Goal: Information Seeking & Learning: Learn about a topic

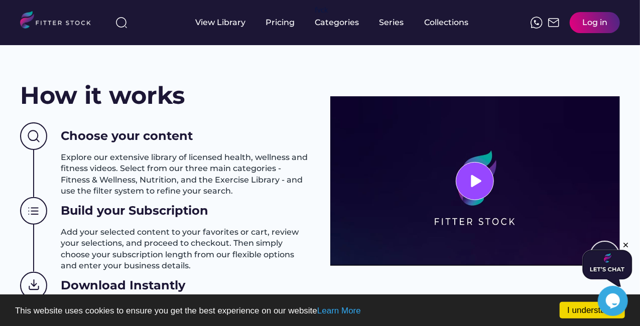
scroll to position [401, 0]
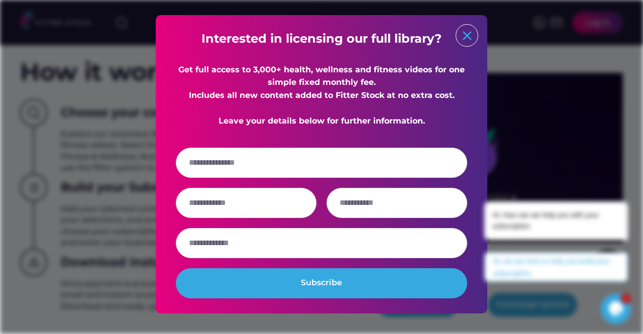
drag, startPoint x: 466, startPoint y: 39, endPoint x: 466, endPoint y: 45, distance: 6.0
click at [466, 39] on text "close" at bounding box center [467, 35] width 15 height 15
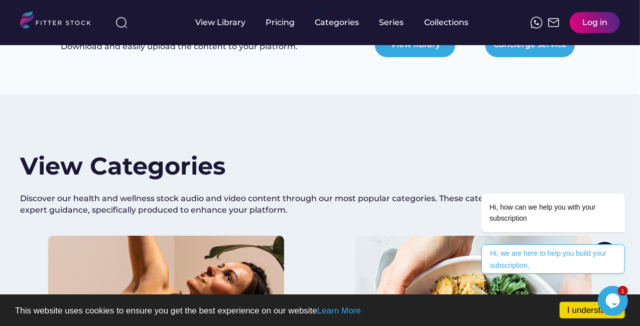
scroll to position [752, 0]
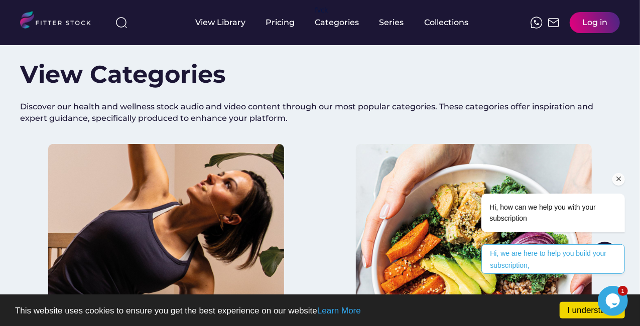
click at [620, 180] on icon "Chat attention grabber" at bounding box center [618, 178] width 9 height 9
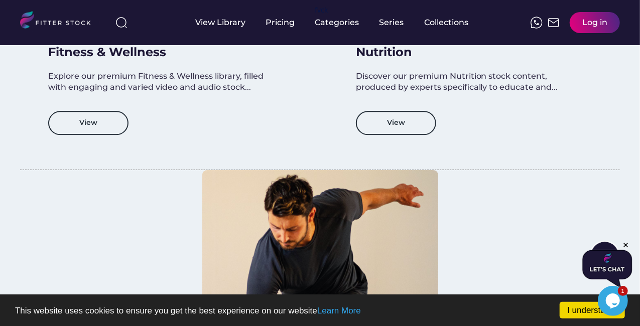
scroll to position [1054, 0]
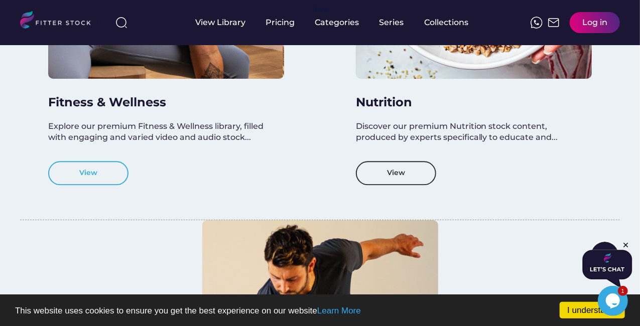
click at [104, 176] on button "View" at bounding box center [88, 173] width 80 height 24
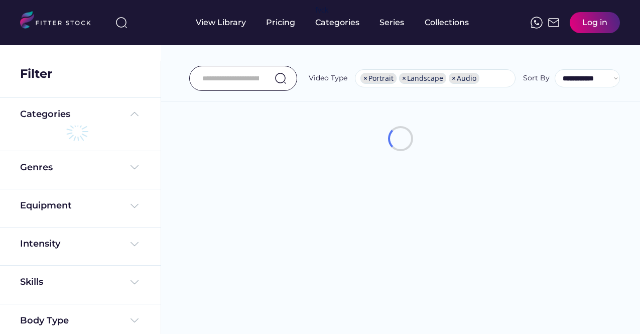
select select "**********"
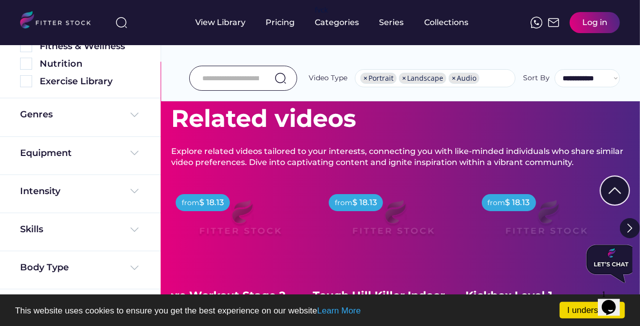
scroll to position [151, 0]
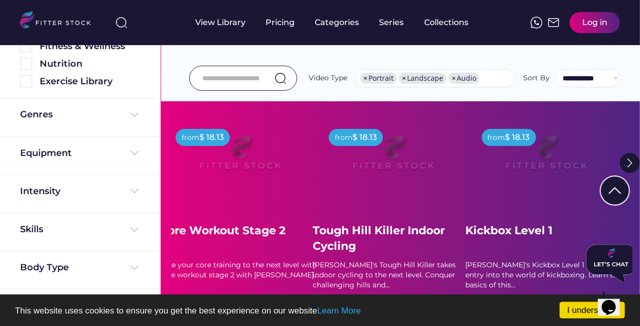
click at [628, 162] on img at bounding box center [630, 163] width 20 height 20
click at [629, 162] on img at bounding box center [630, 163] width 20 height 20
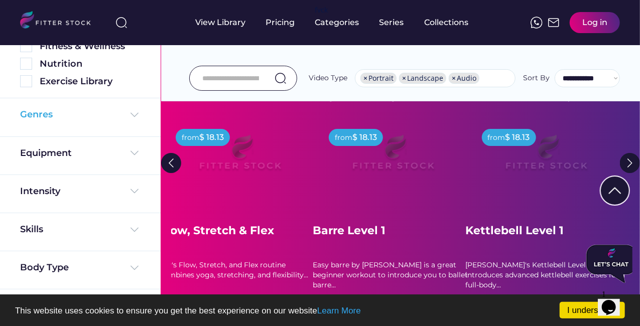
click at [132, 113] on img at bounding box center [135, 115] width 12 height 12
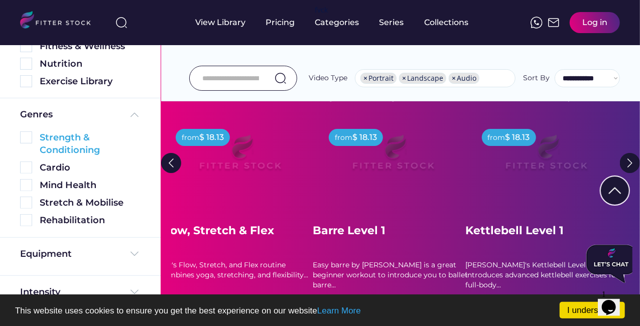
click at [27, 140] on img at bounding box center [26, 138] width 12 height 12
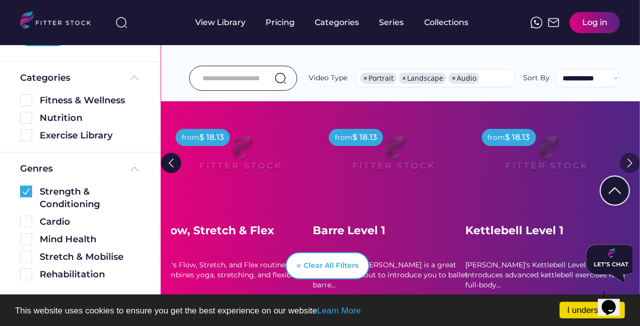
click at [629, 166] on img at bounding box center [630, 163] width 20 height 20
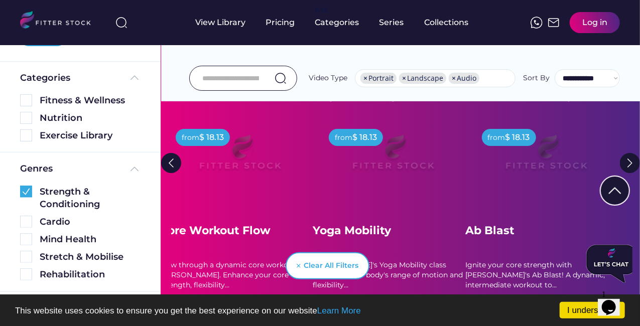
click at [225, 74] on input "input" at bounding box center [230, 78] width 57 height 21
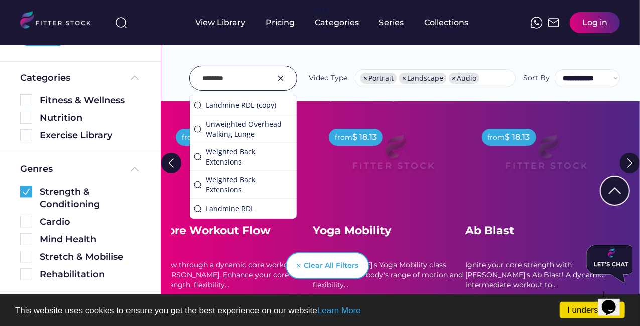
type input "********"
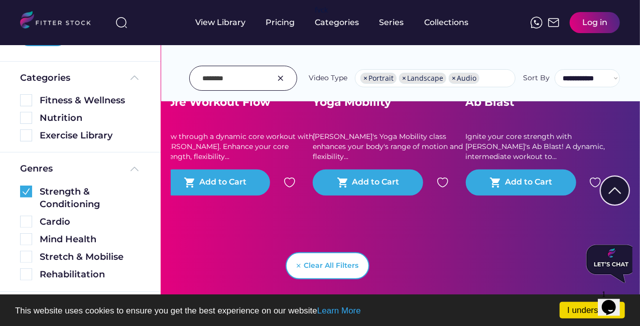
scroll to position [301, 0]
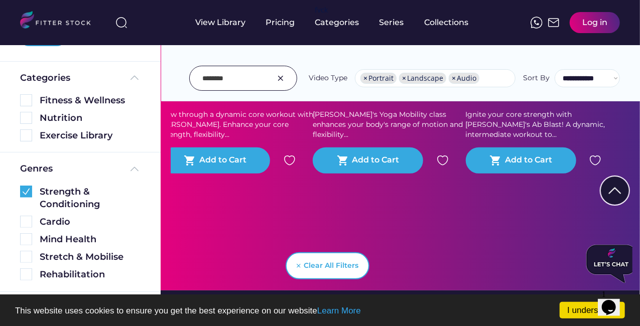
click at [251, 79] on input "input" at bounding box center [230, 78] width 57 height 21
click at [65, 120] on div "Nutrition" at bounding box center [90, 118] width 101 height 13
click at [47, 139] on div "Exercise Library" at bounding box center [90, 136] width 101 height 13
click at [450, 26] on div "Collections" at bounding box center [447, 22] width 44 height 11
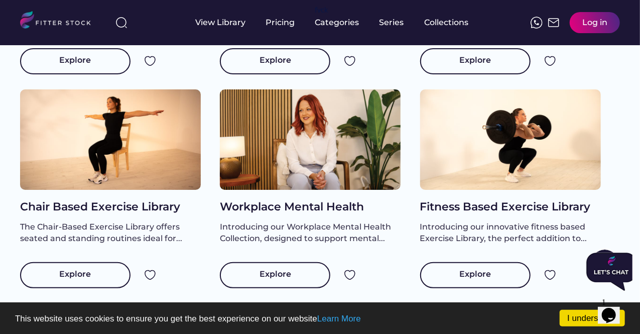
scroll to position [1105, 0]
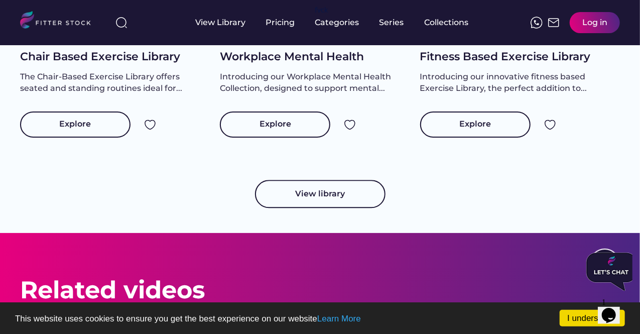
click at [328, 207] on button "View library" at bounding box center [320, 194] width 131 height 28
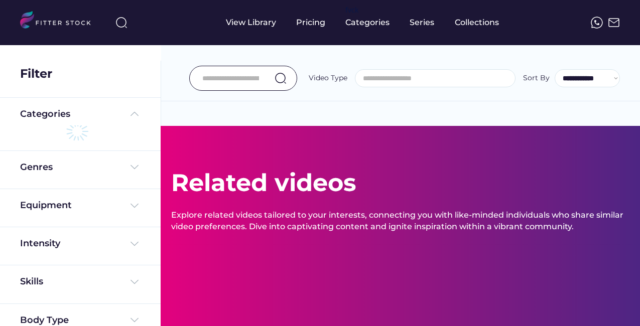
select select
select select "**********"
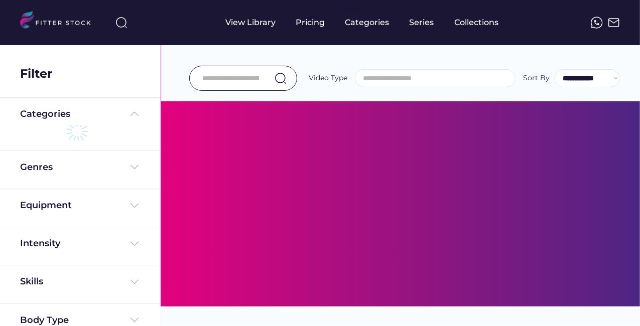
scroll to position [201, 0]
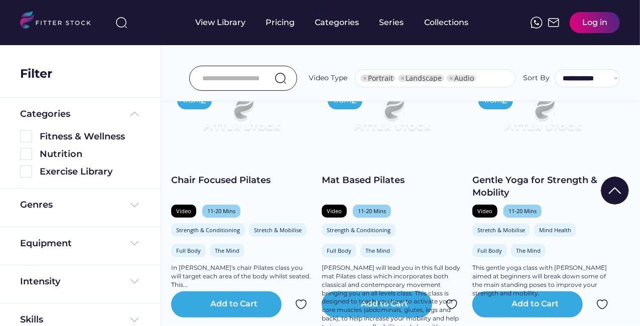
select select "**********"
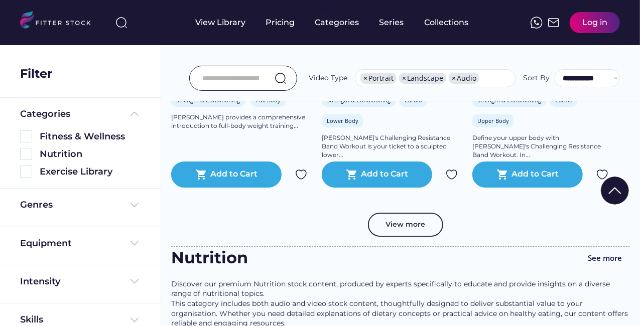
scroll to position [1872, 0]
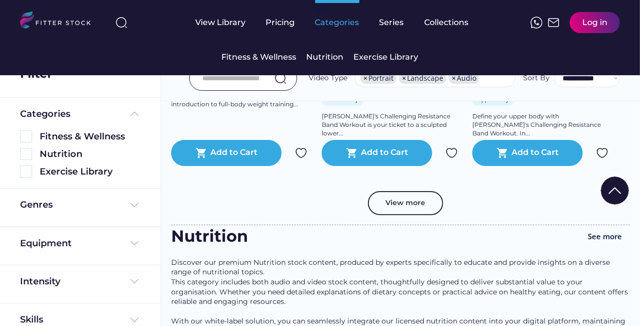
click at [338, 26] on div "Categories" at bounding box center [337, 22] width 44 height 11
click at [333, 56] on div "Nutrition" at bounding box center [325, 57] width 37 height 11
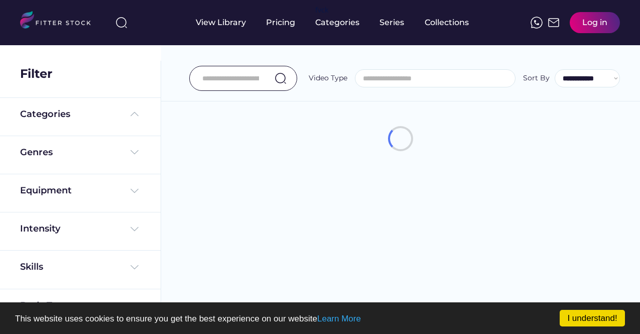
select select
select select "**********"
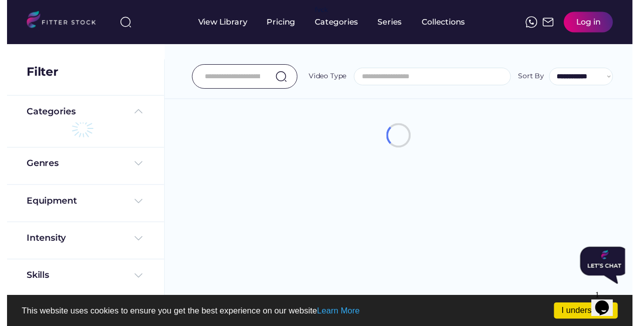
scroll to position [17, 0]
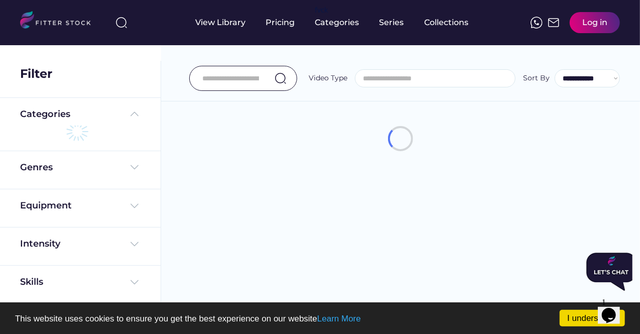
select select "**********"
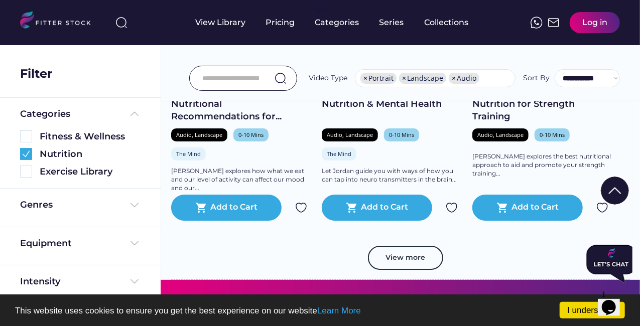
scroll to position [1808, 0]
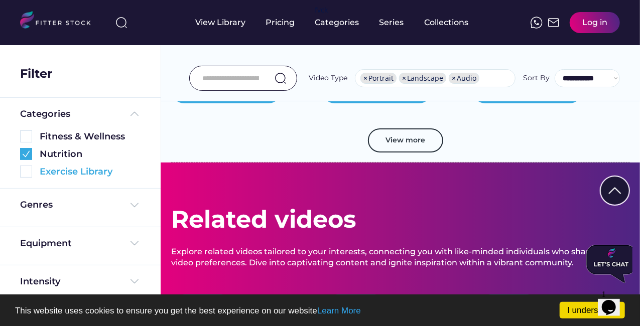
click at [25, 175] on img at bounding box center [26, 172] width 12 height 12
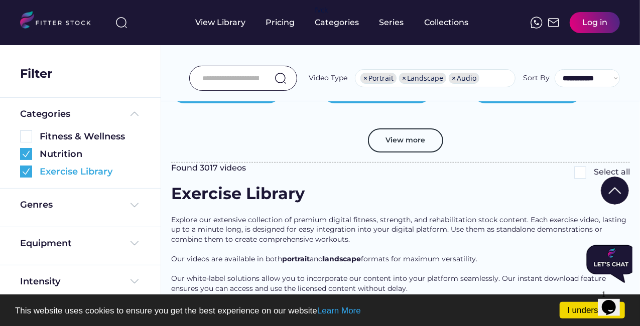
scroll to position [1630, 0]
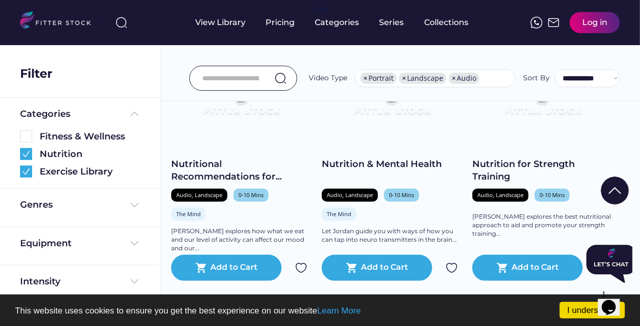
click at [214, 81] on input "input" at bounding box center [230, 78] width 57 height 21
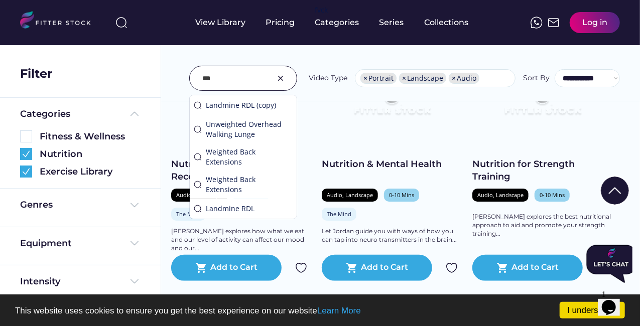
scroll to position [1614, 0]
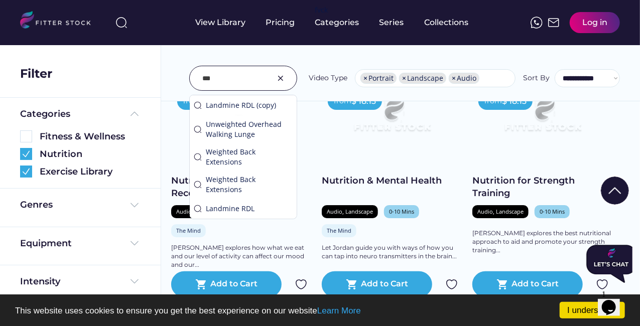
click at [241, 108] on div "Landmine RDL (copy)" at bounding box center [249, 105] width 87 height 10
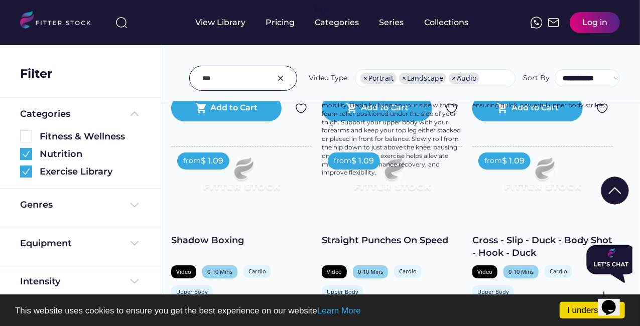
type input "**********"
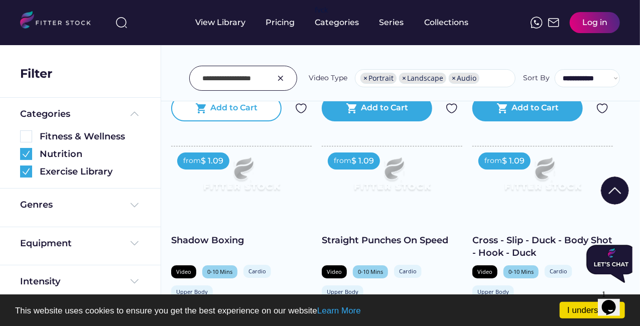
scroll to position [527, 0]
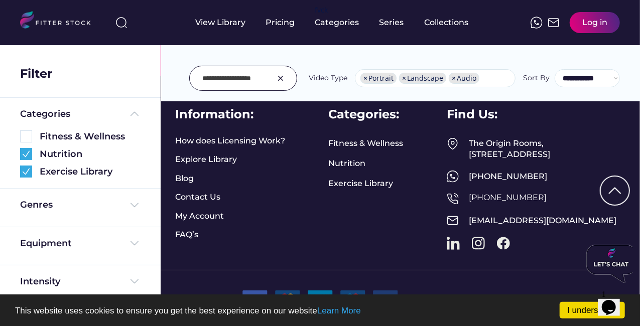
click at [282, 76] on img at bounding box center [281, 78] width 12 height 12
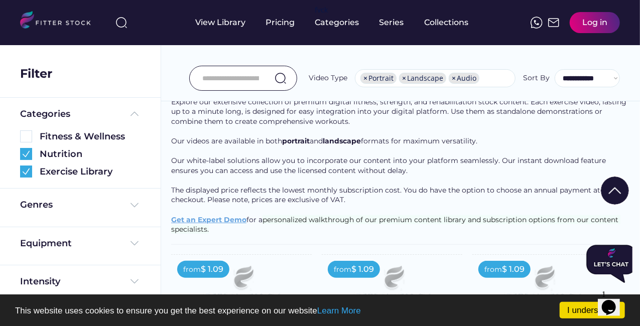
scroll to position [2031, 0]
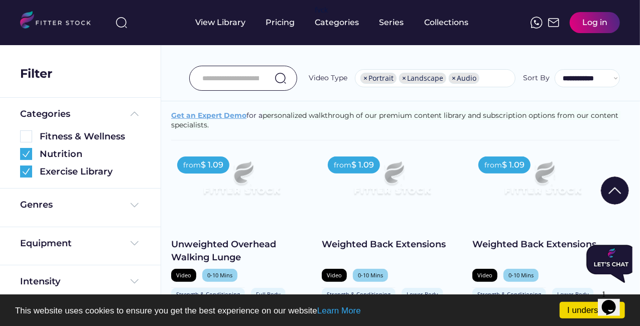
click at [622, 195] on img at bounding box center [615, 191] width 28 height 28
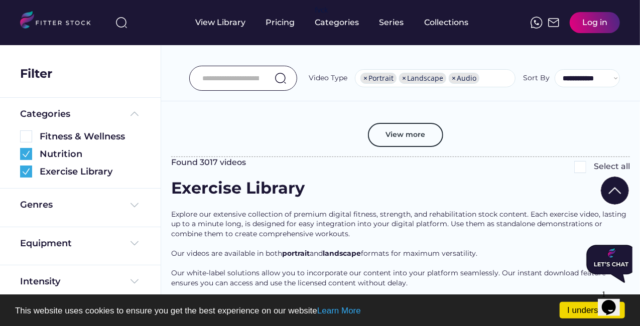
scroll to position [1798, 0]
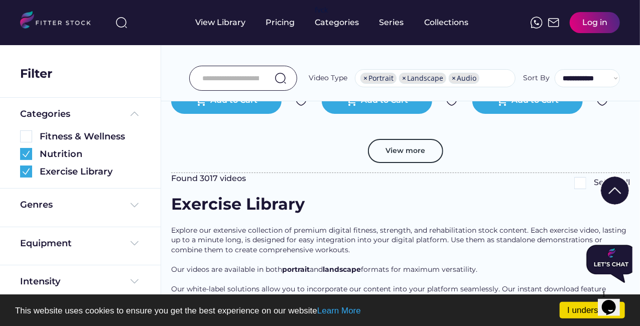
click at [618, 189] on img at bounding box center [615, 191] width 28 height 28
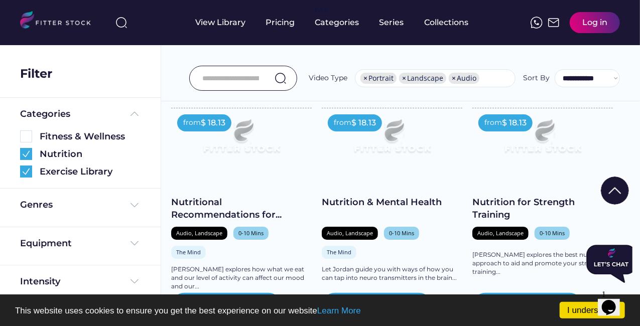
scroll to position [1565, 0]
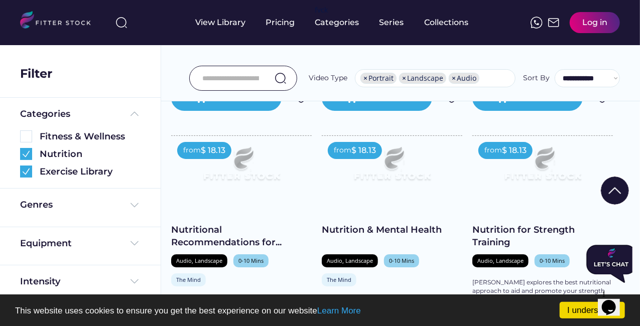
drag, startPoint x: 236, startPoint y: 79, endPoint x: 251, endPoint y: 80, distance: 15.6
click at [237, 80] on input "input" at bounding box center [230, 78] width 57 height 21
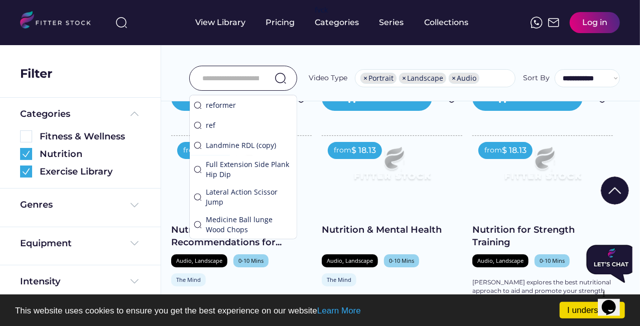
type input "********"
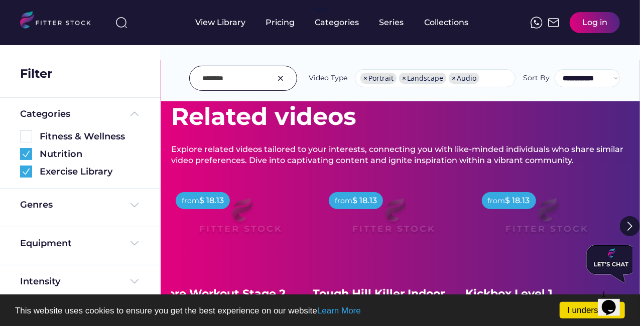
scroll to position [151, 0]
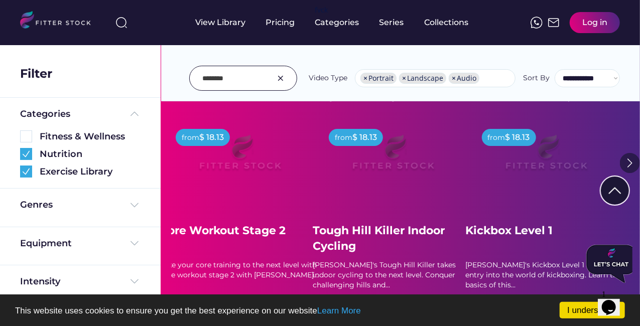
click at [630, 165] on img at bounding box center [630, 163] width 20 height 20
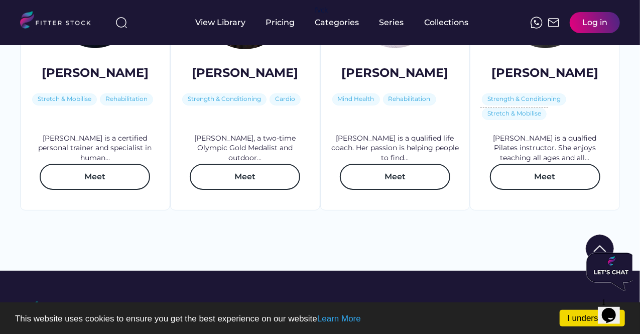
scroll to position [1607, 0]
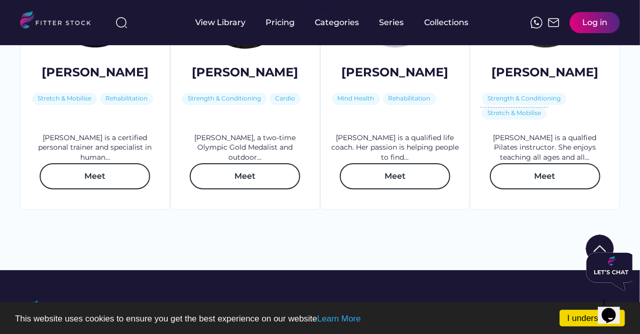
click at [617, 44] on img at bounding box center [620, 34] width 20 height 20
click at [618, 44] on img at bounding box center [620, 34] width 20 height 20
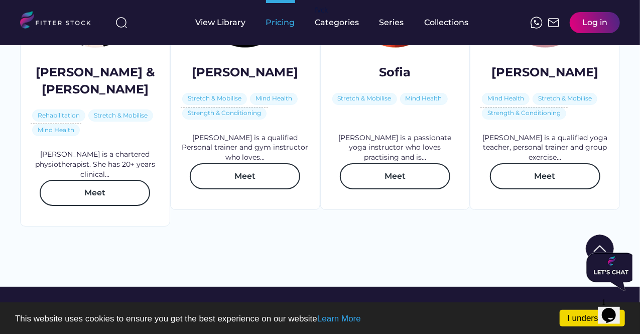
click at [286, 22] on div "Pricing" at bounding box center [280, 22] width 29 height 11
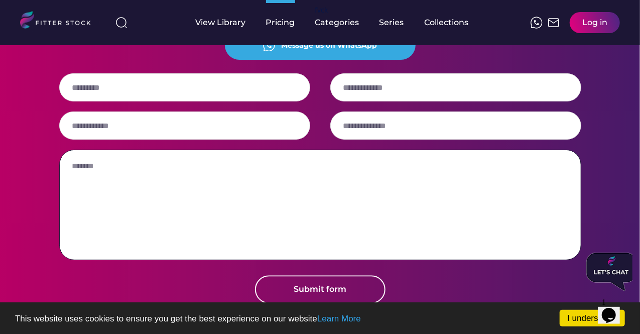
scroll to position [1306, 0]
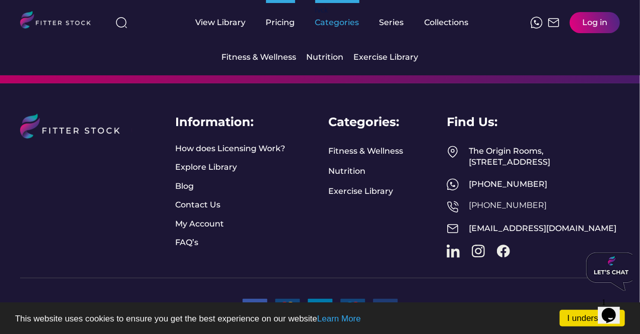
drag, startPoint x: 338, startPoint y: 27, endPoint x: 343, endPoint y: 36, distance: 10.8
click at [338, 27] on div "Categories" at bounding box center [337, 22] width 44 height 11
click at [385, 62] on div "Exercise Library" at bounding box center [386, 57] width 65 height 11
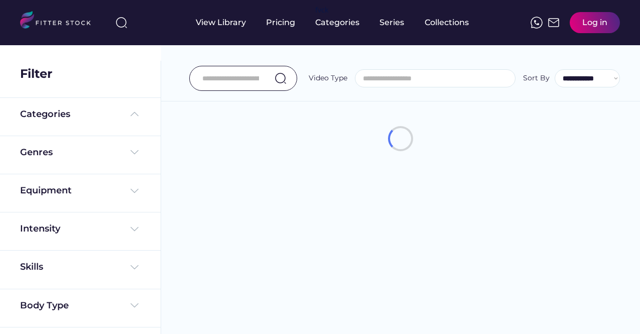
select select
select select "**********"
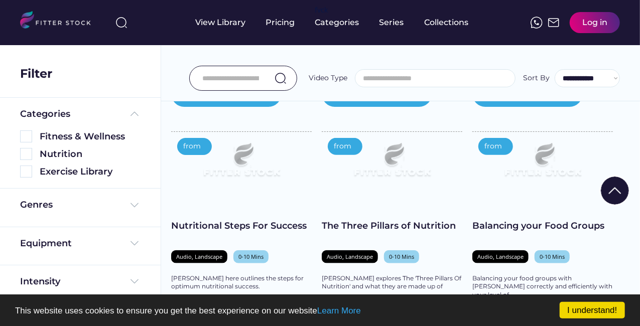
select select "**********"
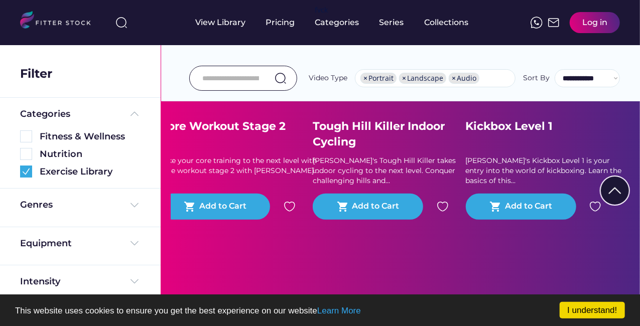
scroll to position [2269, 0]
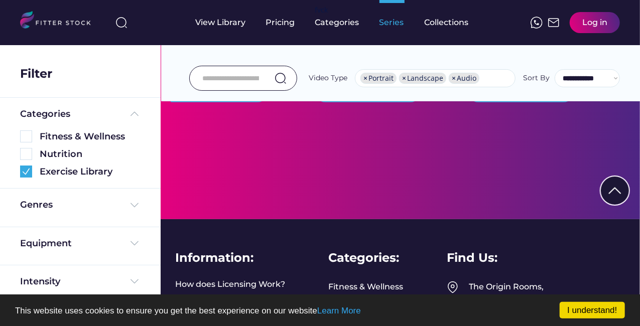
click at [384, 25] on div "Series" at bounding box center [392, 22] width 25 height 11
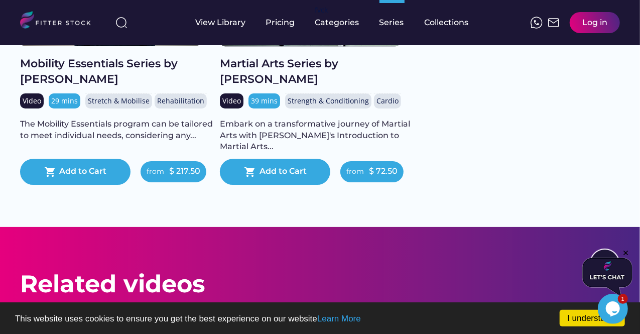
scroll to position [1557, 0]
